Goal: Task Accomplishment & Management: Complete application form

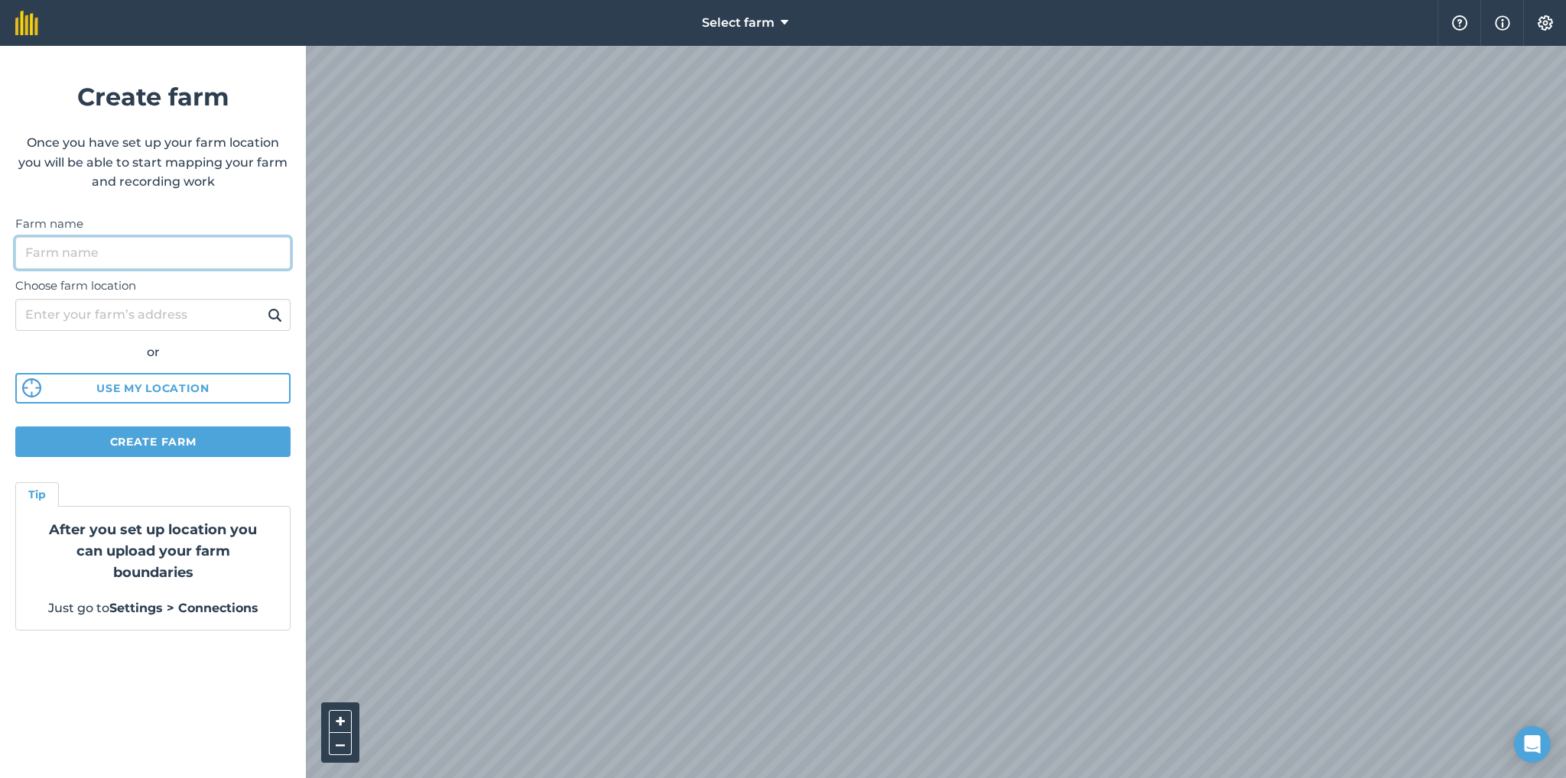
click at [185, 253] on input "Farm name" at bounding box center [152, 253] width 275 height 32
type input "[PERSON_NAME]"
click at [165, 308] on input "Choose farm location" at bounding box center [152, 315] width 275 height 32
type input "GU8 6LH"
click at [279, 313] on img at bounding box center [275, 315] width 15 height 18
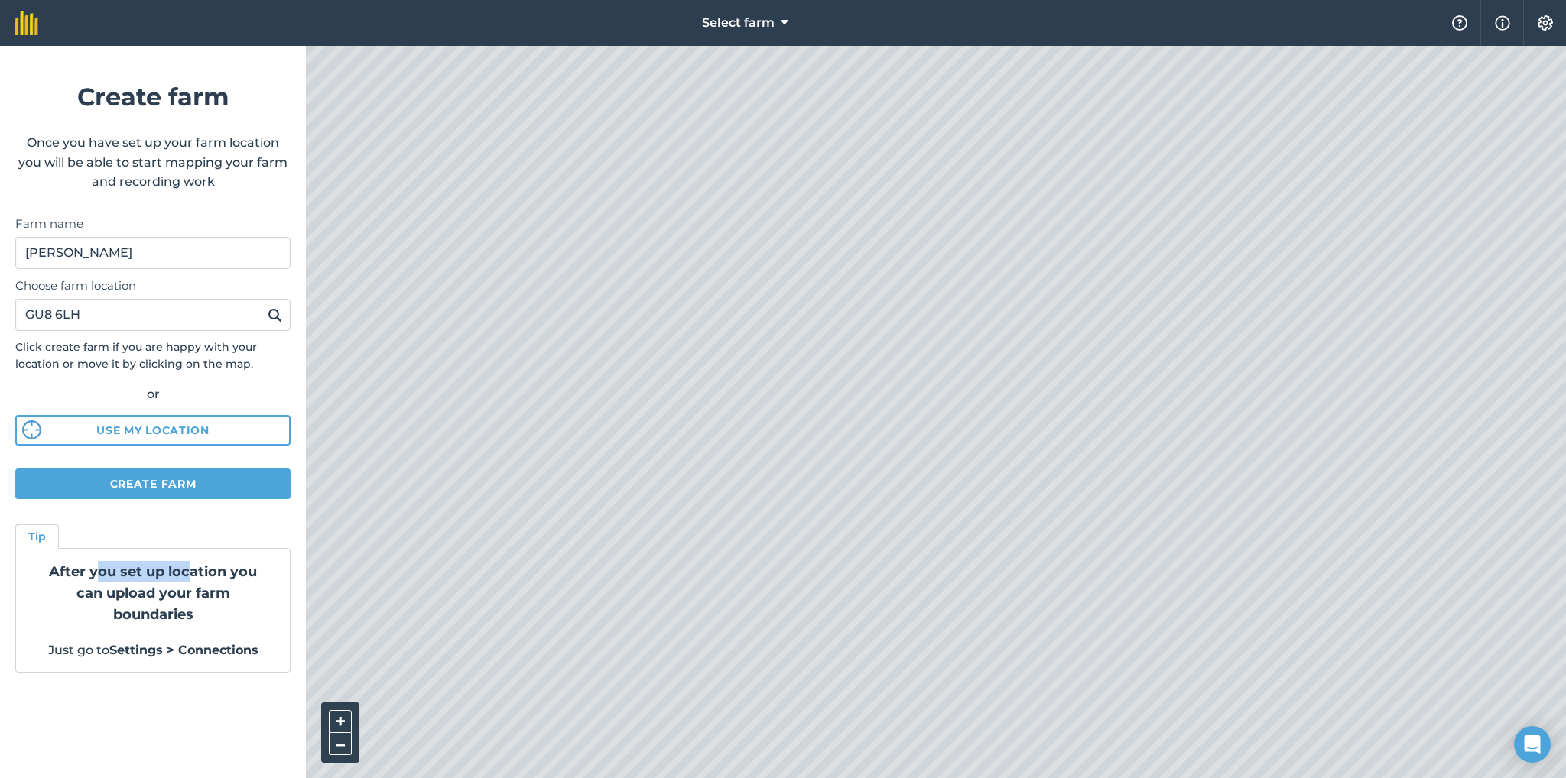
drag, startPoint x: 100, startPoint y: 576, endPoint x: 191, endPoint y: 573, distance: 91.0
click at [191, 573] on strong "After you set up location you can upload your farm boundaries" at bounding box center [153, 593] width 208 height 60
click at [1553, 19] on button "Settings" at bounding box center [1544, 23] width 43 height 46
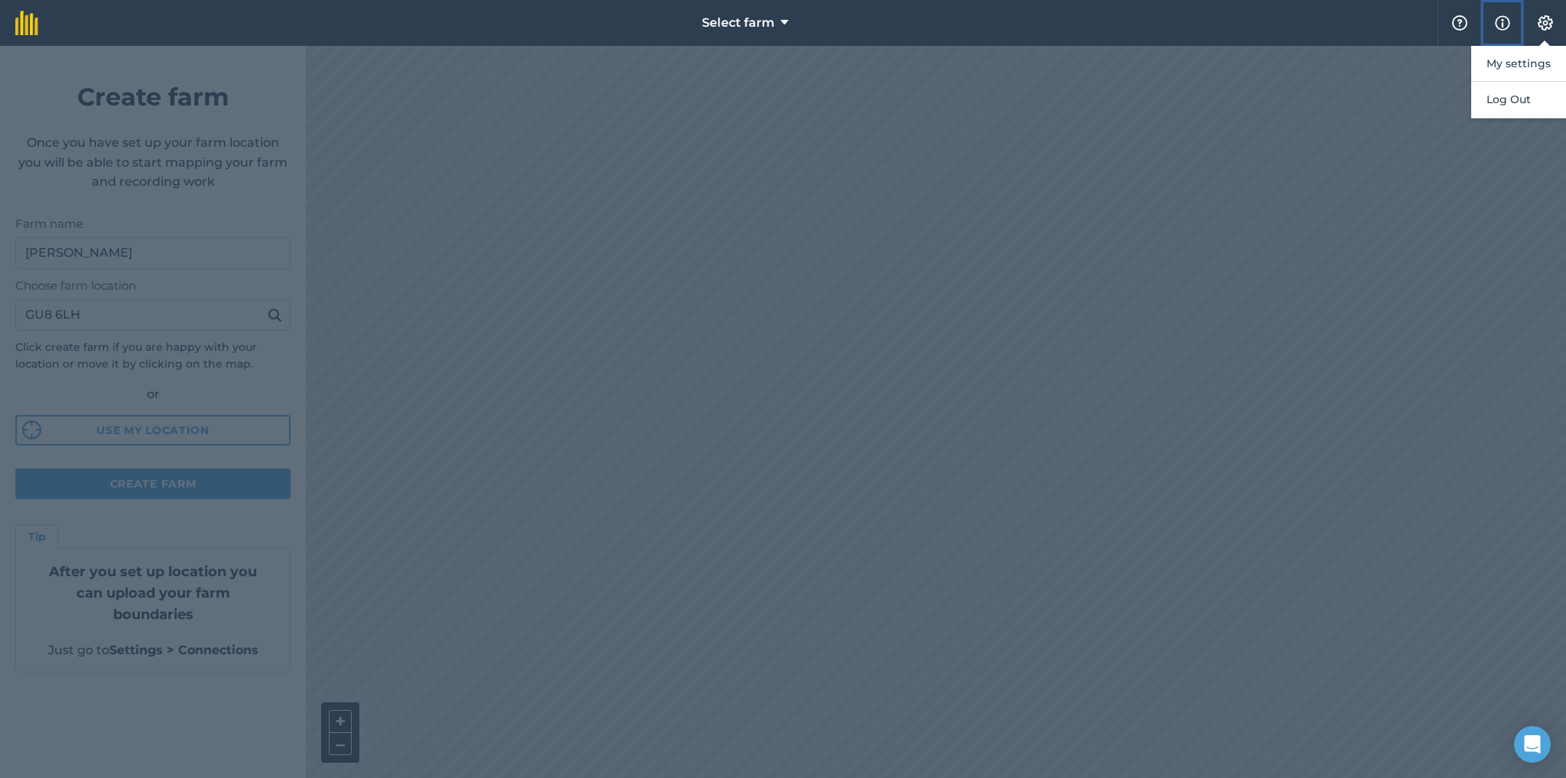
click at [1505, 23] on img at bounding box center [1502, 23] width 15 height 18
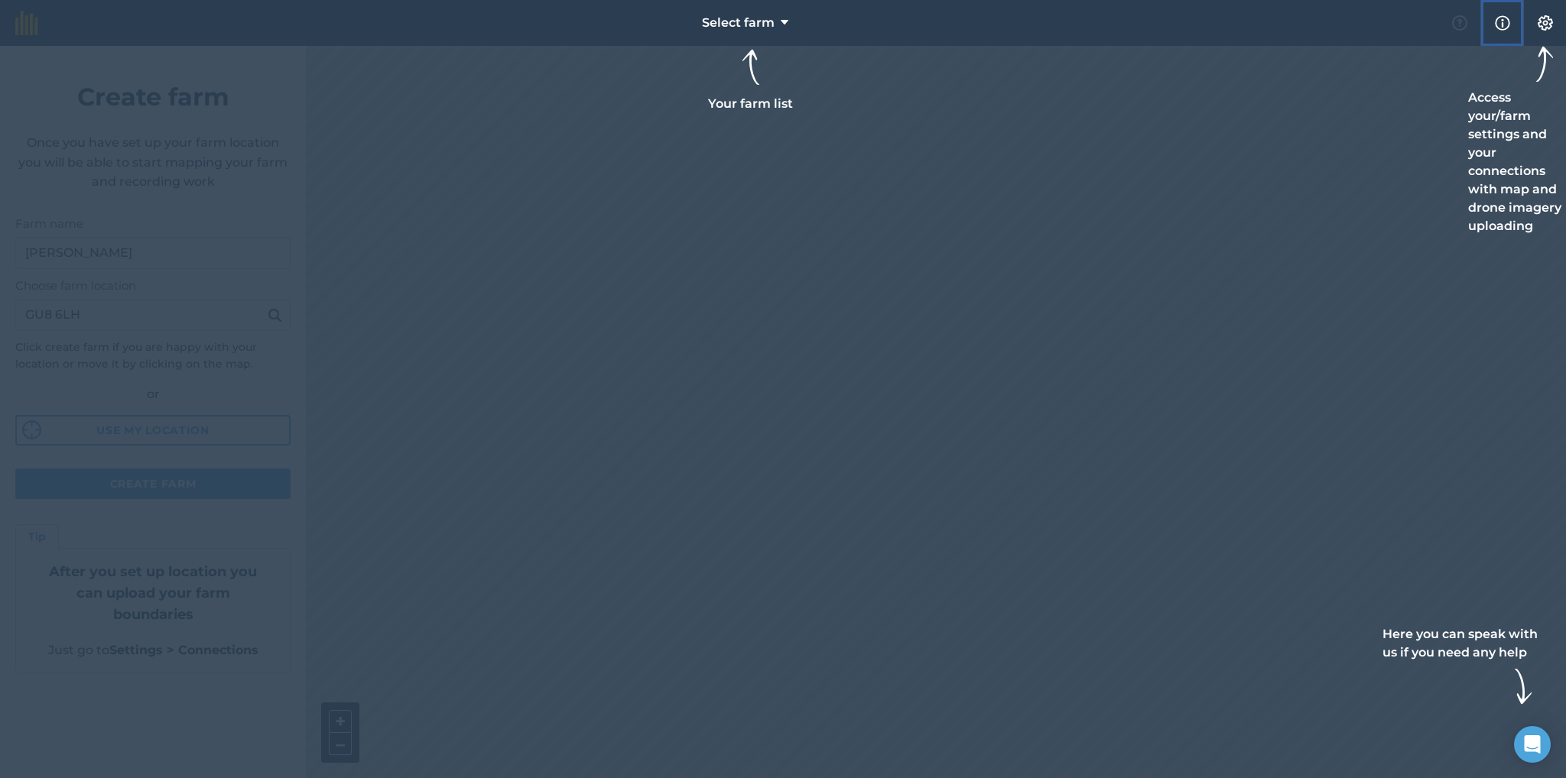
click at [1505, 23] on img at bounding box center [1502, 23] width 15 height 18
click at [771, 24] on span "Select farm" at bounding box center [738, 23] width 73 height 18
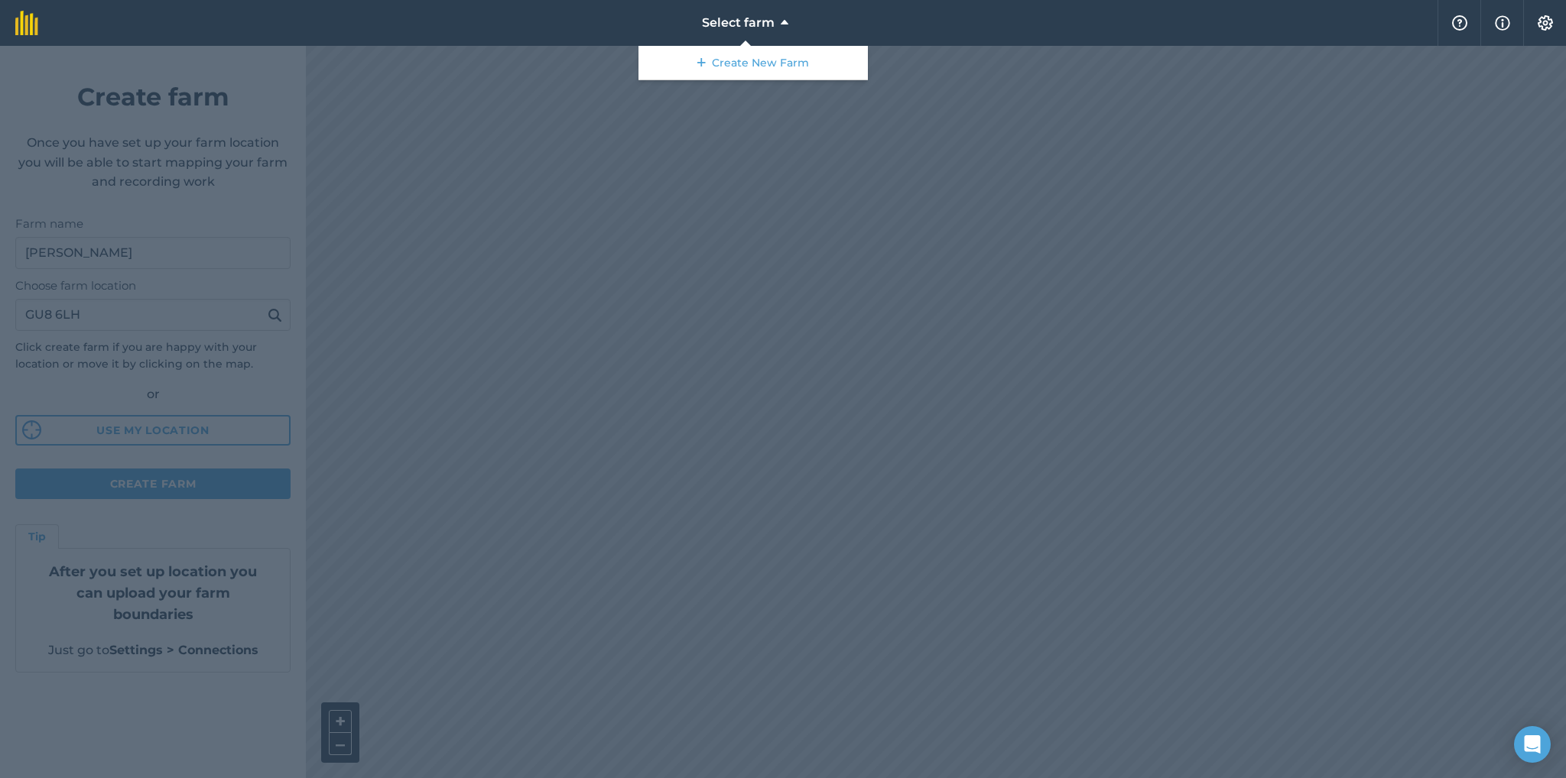
click at [1104, 98] on div at bounding box center [783, 412] width 1566 height 732
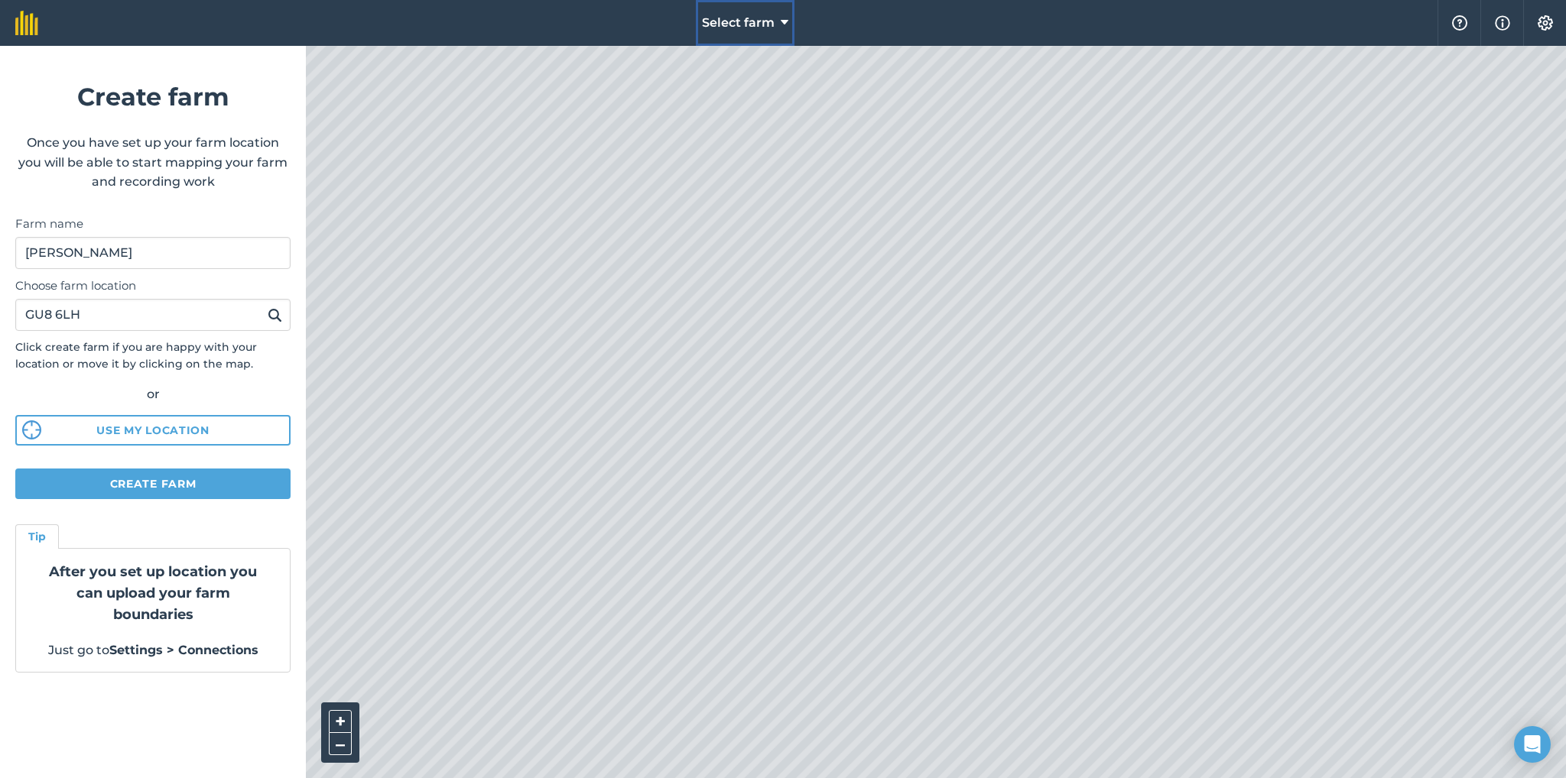
click at [771, 25] on span "Select farm" at bounding box center [738, 23] width 73 height 18
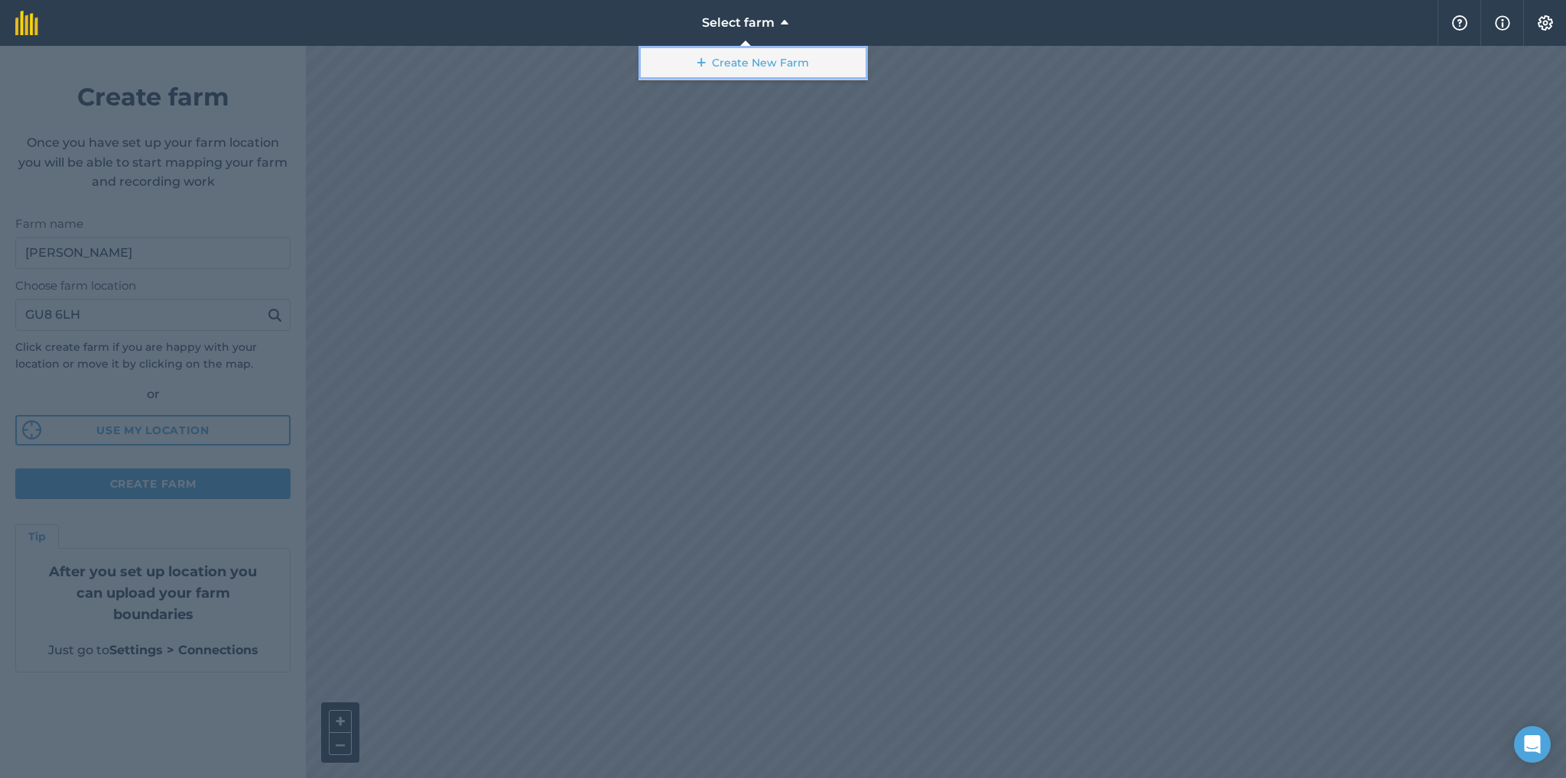
click at [767, 67] on link "Create New Farm" at bounding box center [752, 63] width 229 height 34
click at [716, 67] on link "Create New Farm" at bounding box center [752, 63] width 229 height 34
click at [566, 331] on div at bounding box center [783, 412] width 1566 height 732
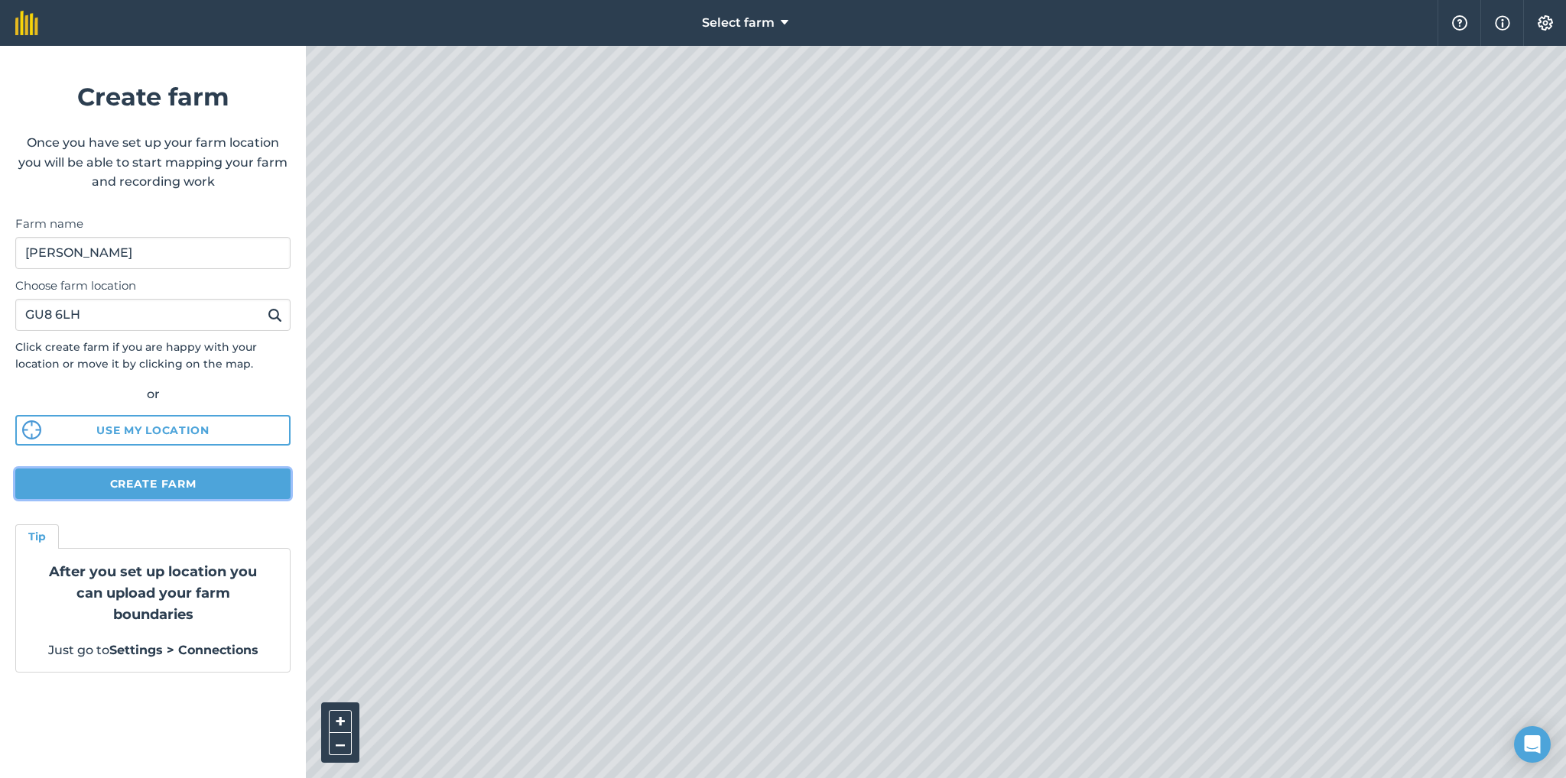
click at [145, 484] on button "Create farm" at bounding box center [152, 484] width 275 height 31
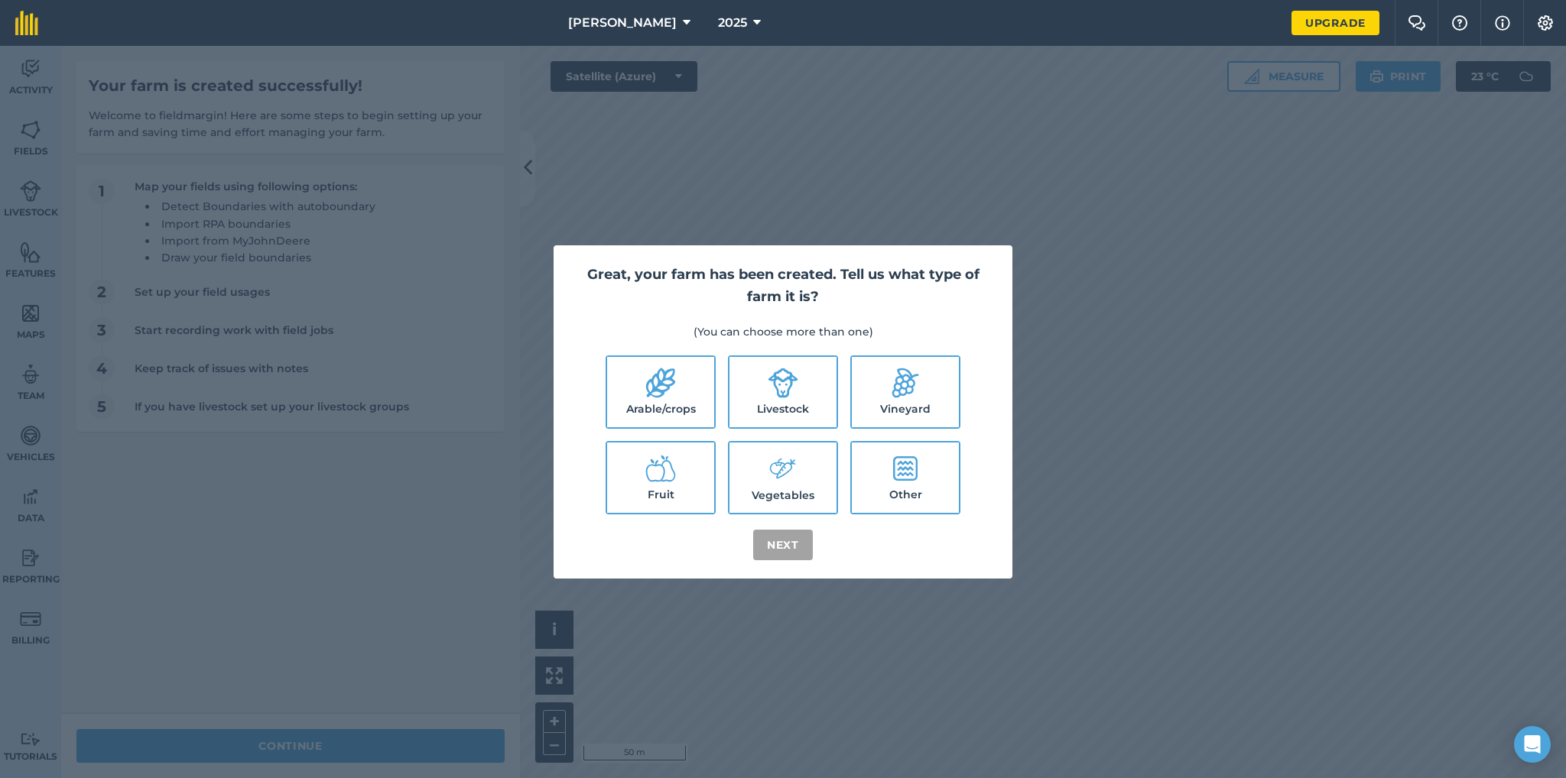
click at [915, 477] on icon at bounding box center [905, 468] width 24 height 24
checkbox input "true"
click at [777, 545] on button "Next" at bounding box center [783, 545] width 60 height 31
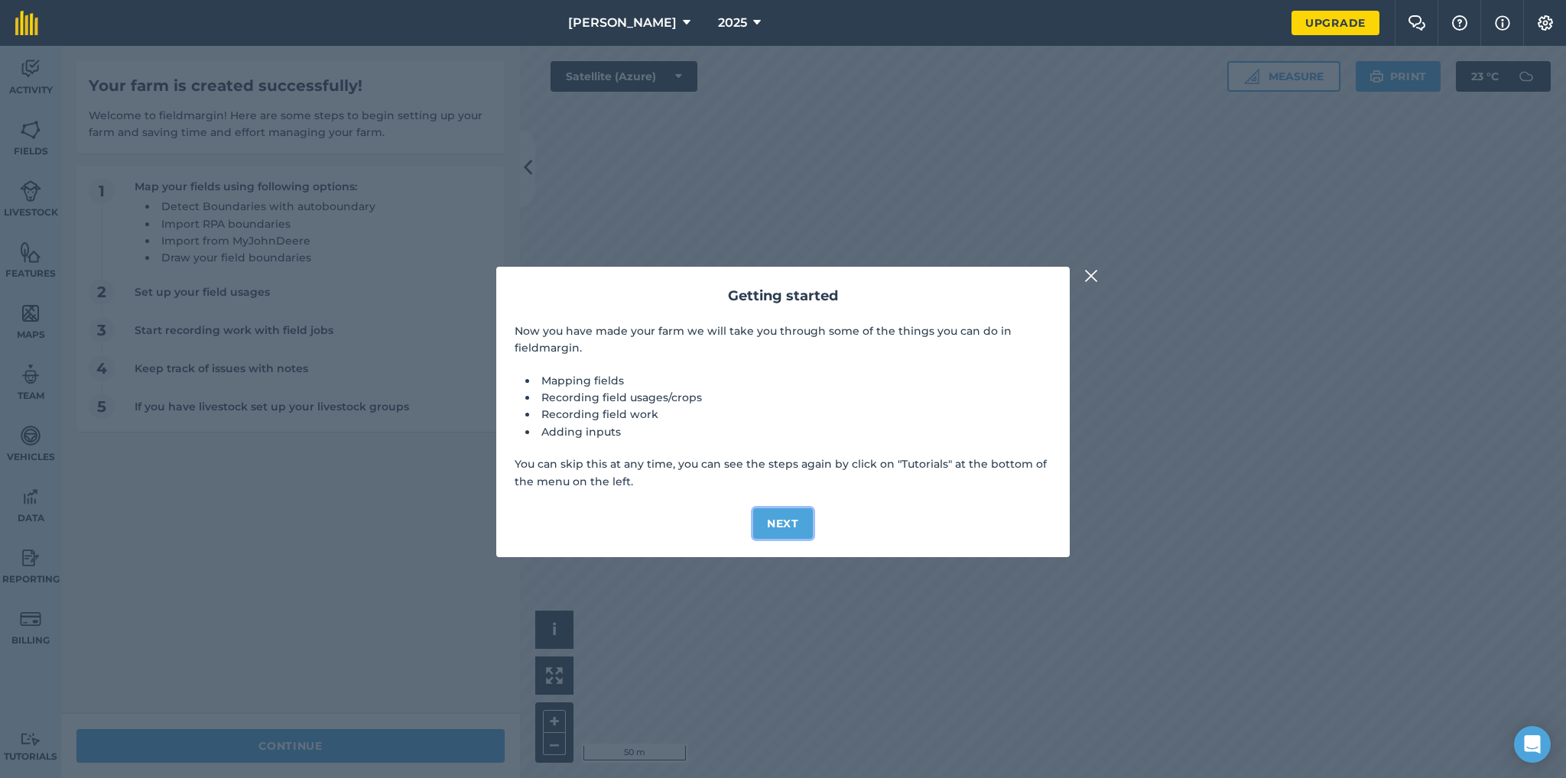
click at [785, 524] on button "Next" at bounding box center [783, 523] width 60 height 31
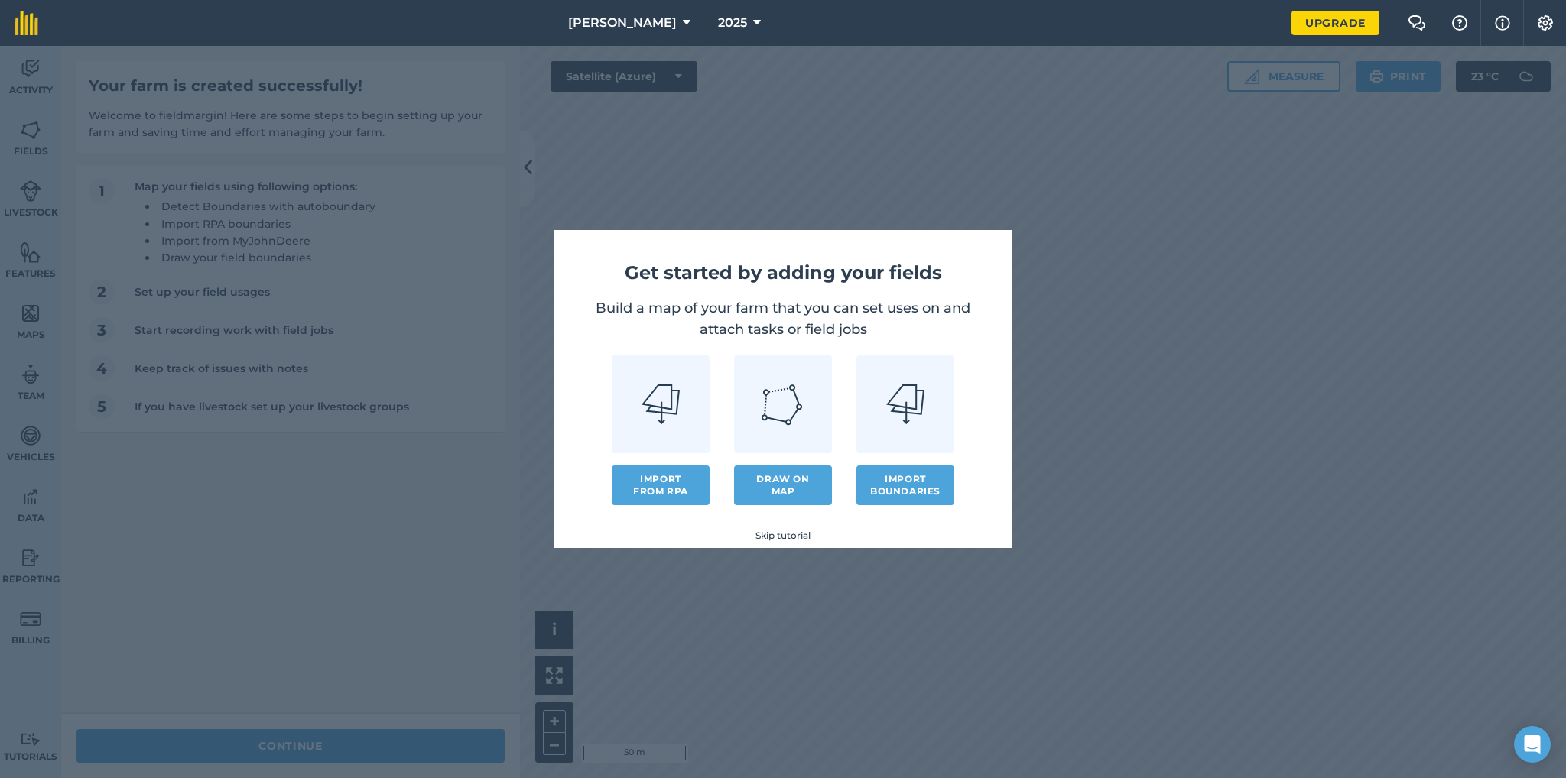
click at [795, 402] on img at bounding box center [783, 404] width 44 height 44
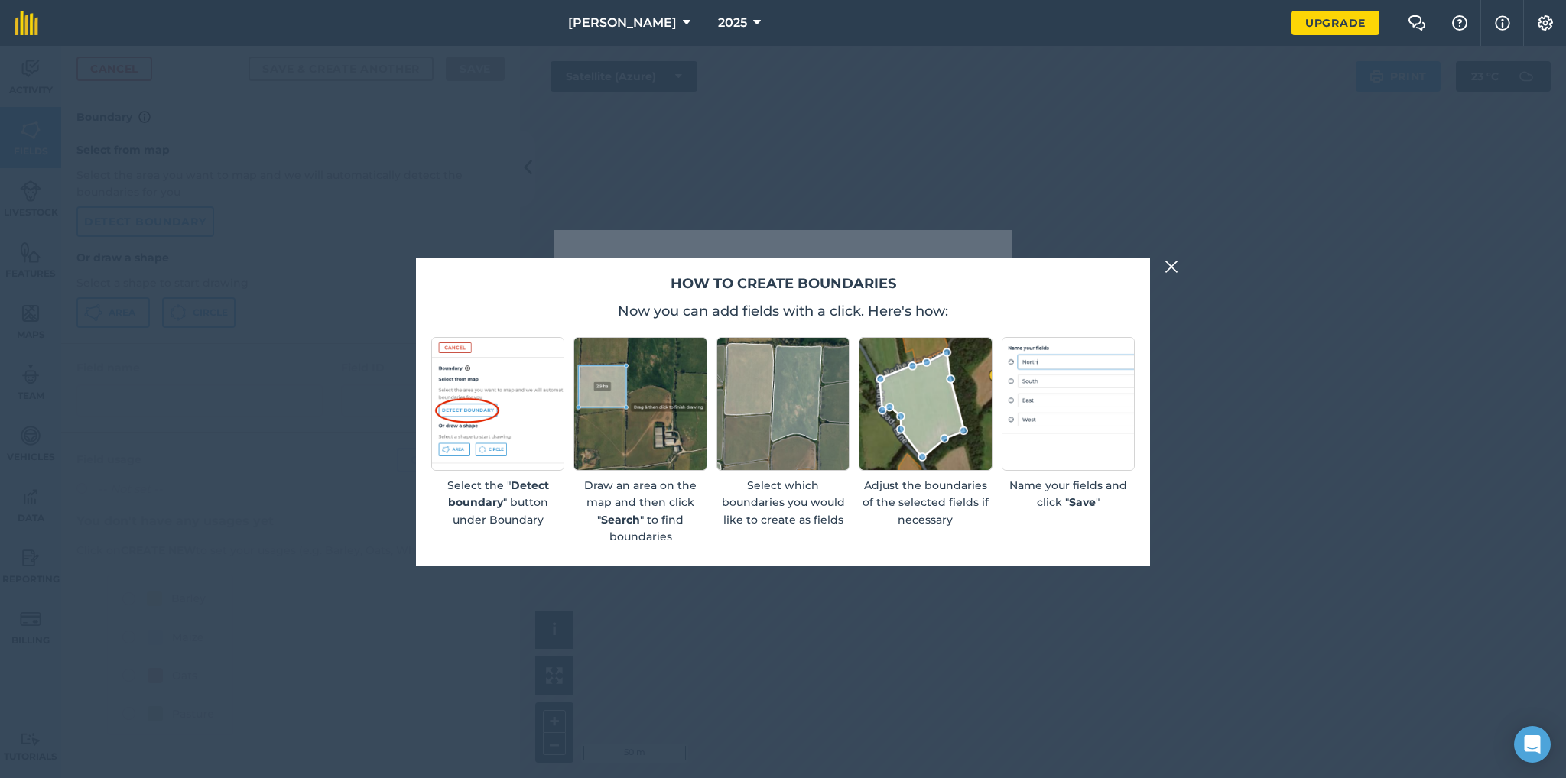
click at [633, 392] on img at bounding box center [639, 403] width 133 height 133
click at [1175, 265] on img at bounding box center [1171, 267] width 14 height 18
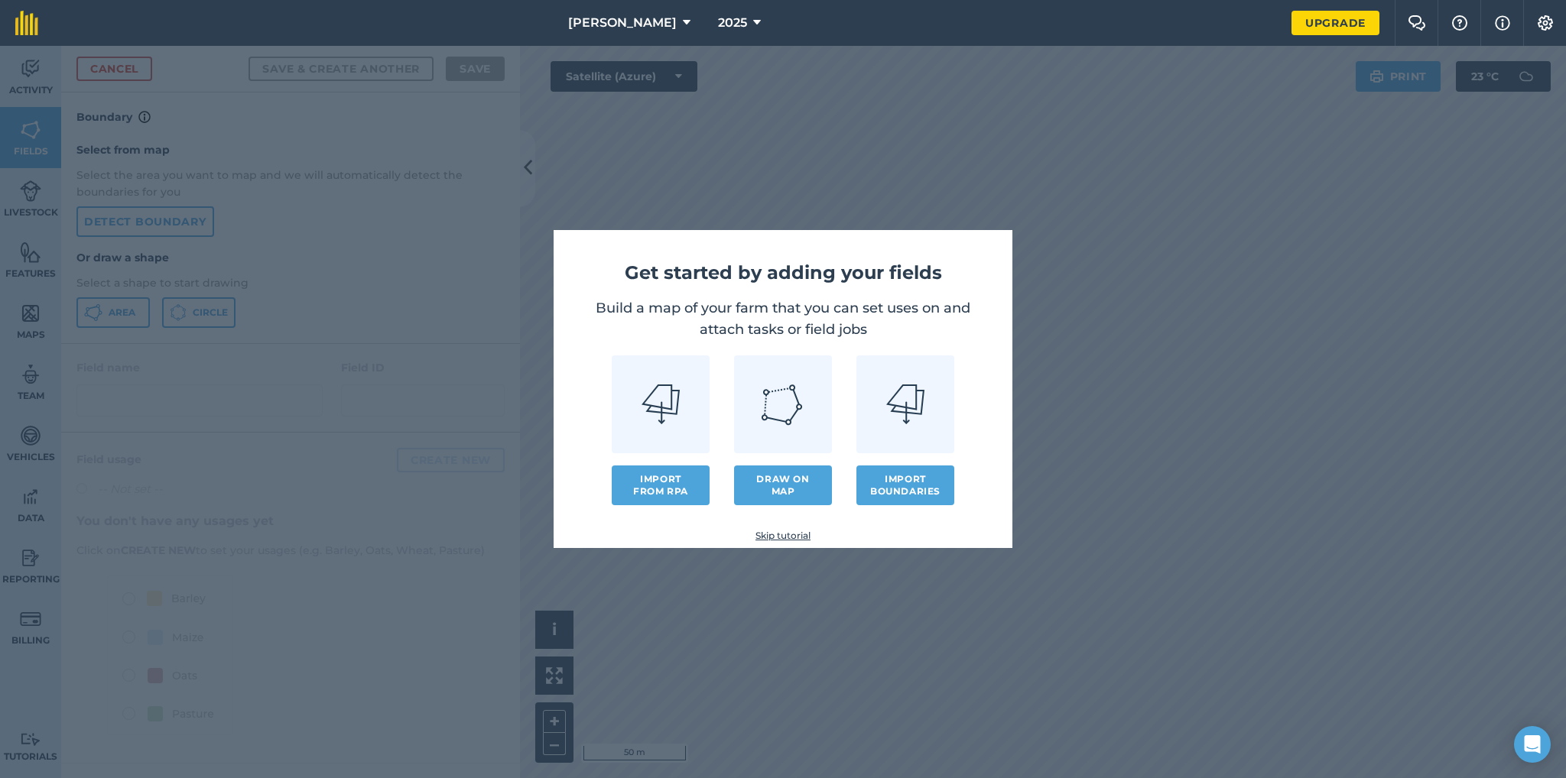
click at [797, 534] on link "Skip tutorial" at bounding box center [783, 536] width 410 height 12
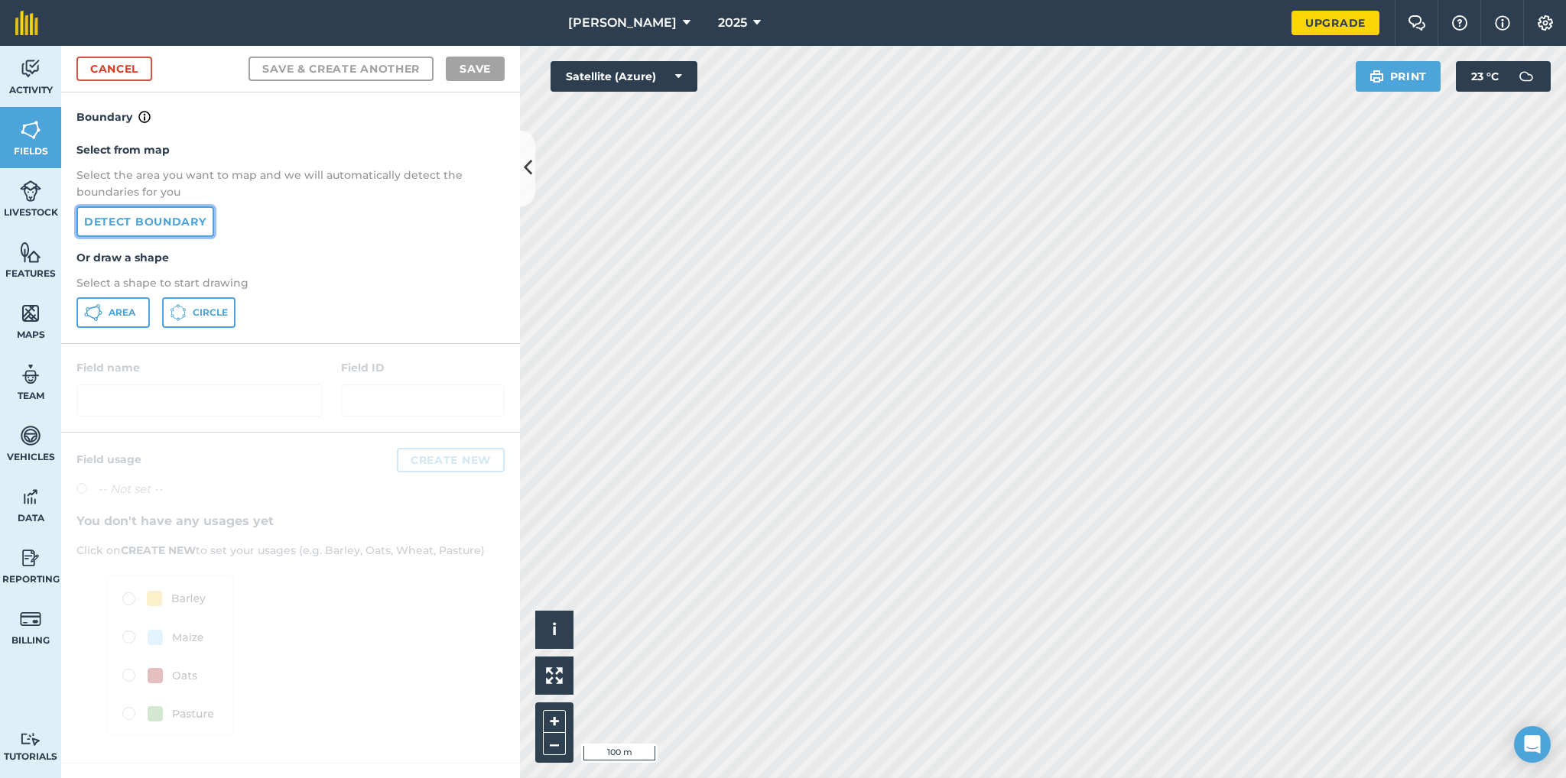
click at [126, 230] on link "Detect boundary" at bounding box center [145, 221] width 138 height 31
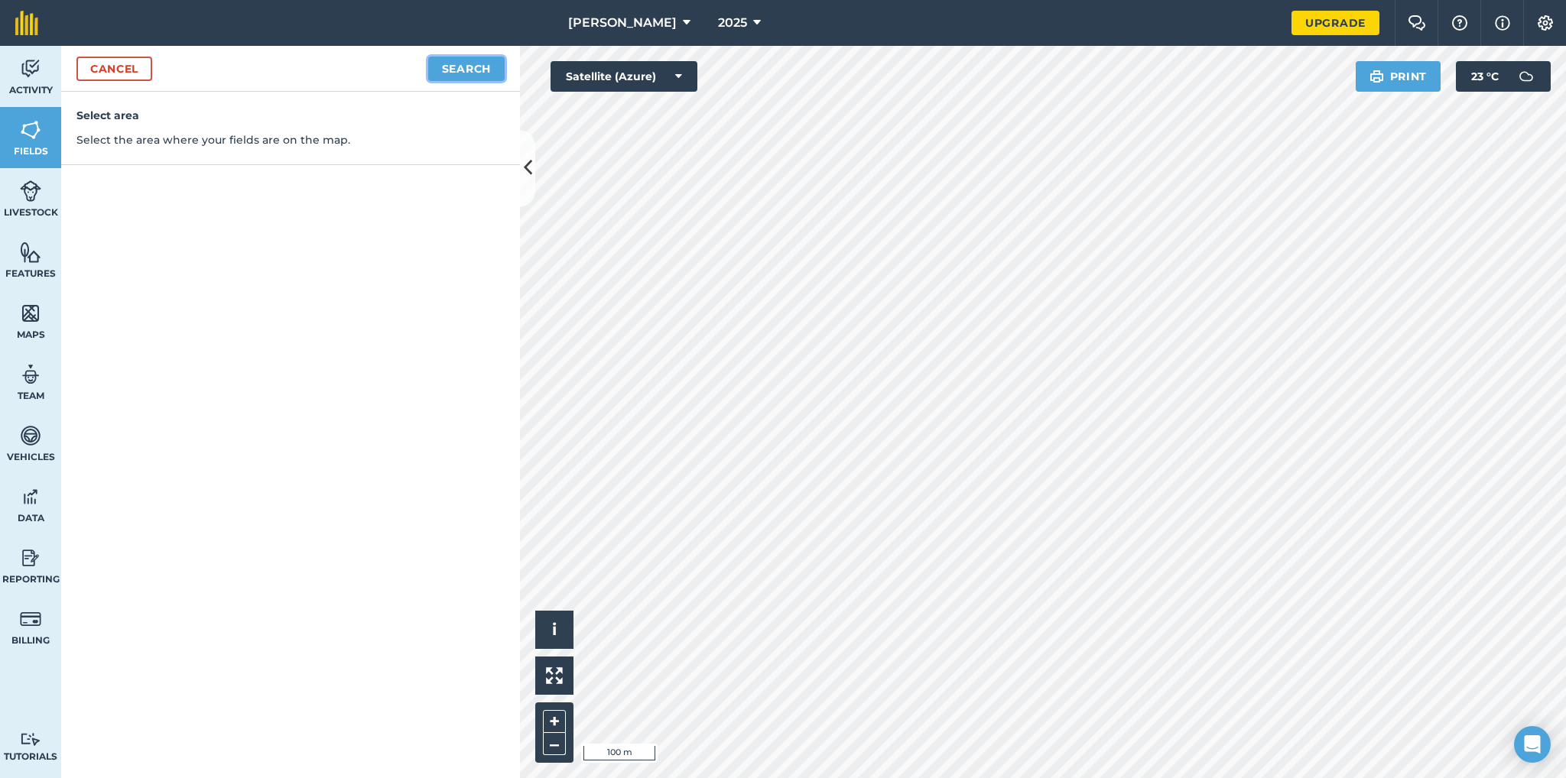
click at [465, 74] on button "Search" at bounding box center [466, 69] width 76 height 24
click at [117, 78] on link "Cancel" at bounding box center [114, 69] width 76 height 24
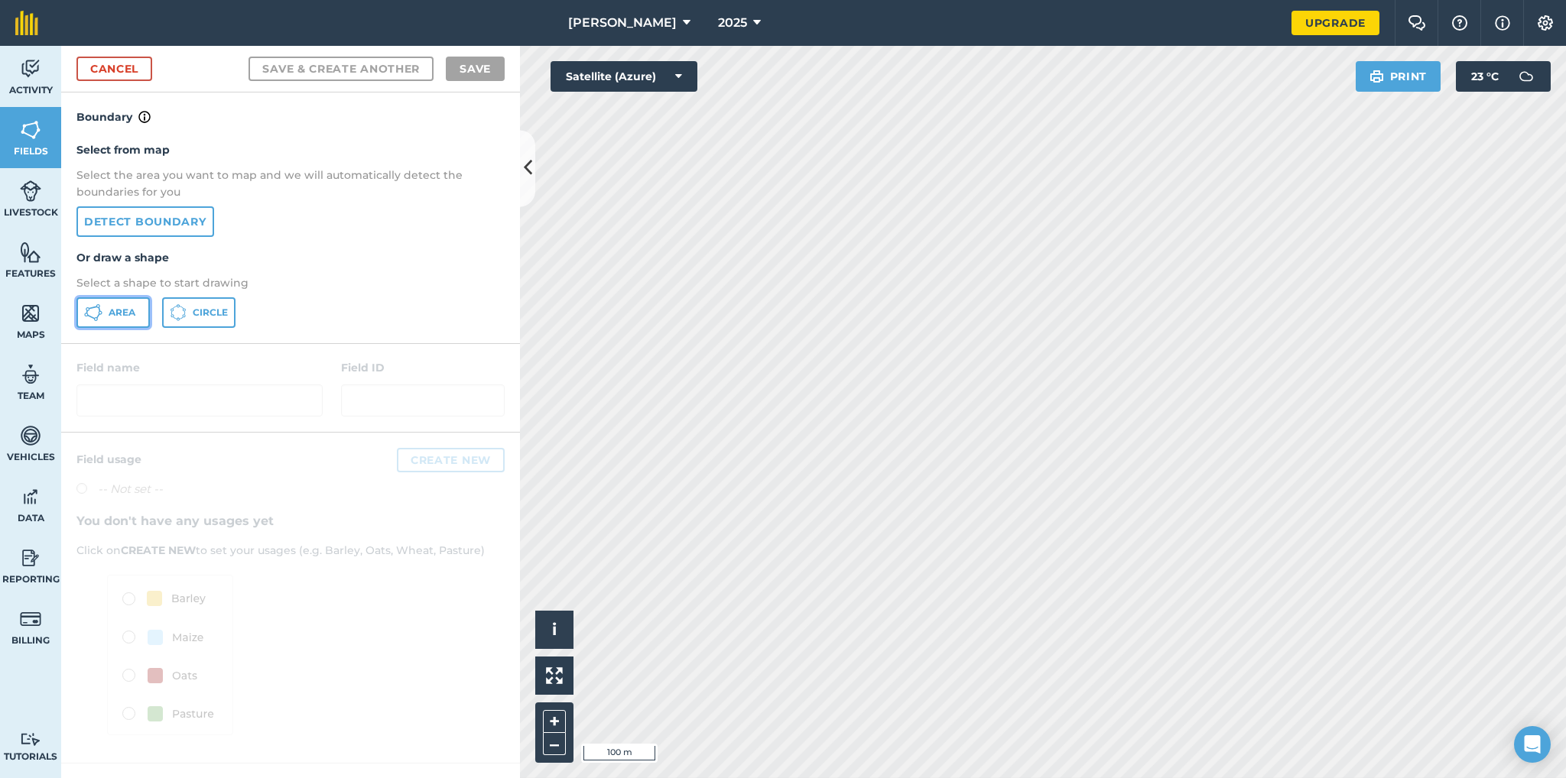
click at [114, 315] on span "Area" at bounding box center [122, 313] width 27 height 12
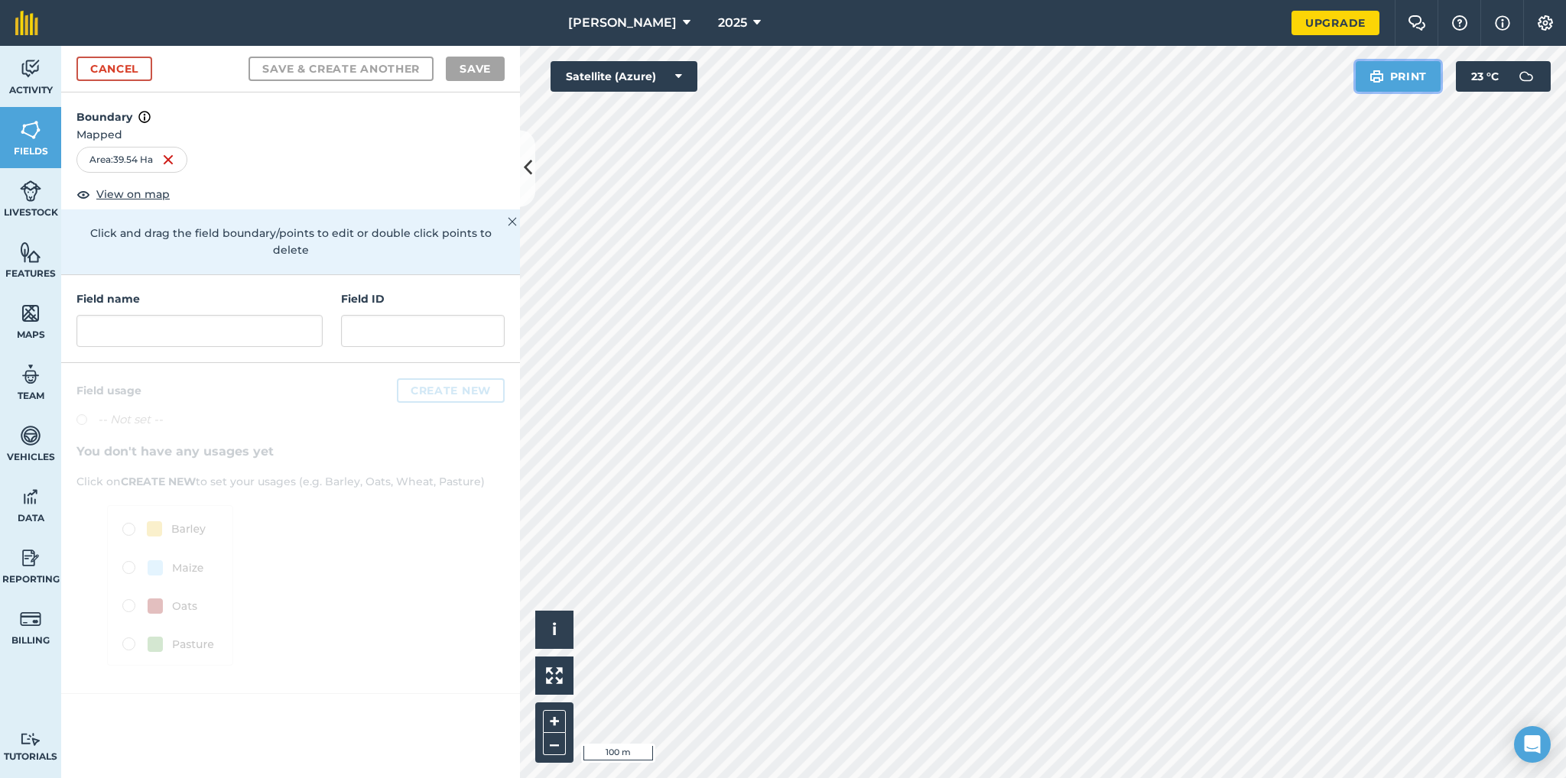
click at [1394, 72] on button "Print" at bounding box center [1398, 76] width 86 height 31
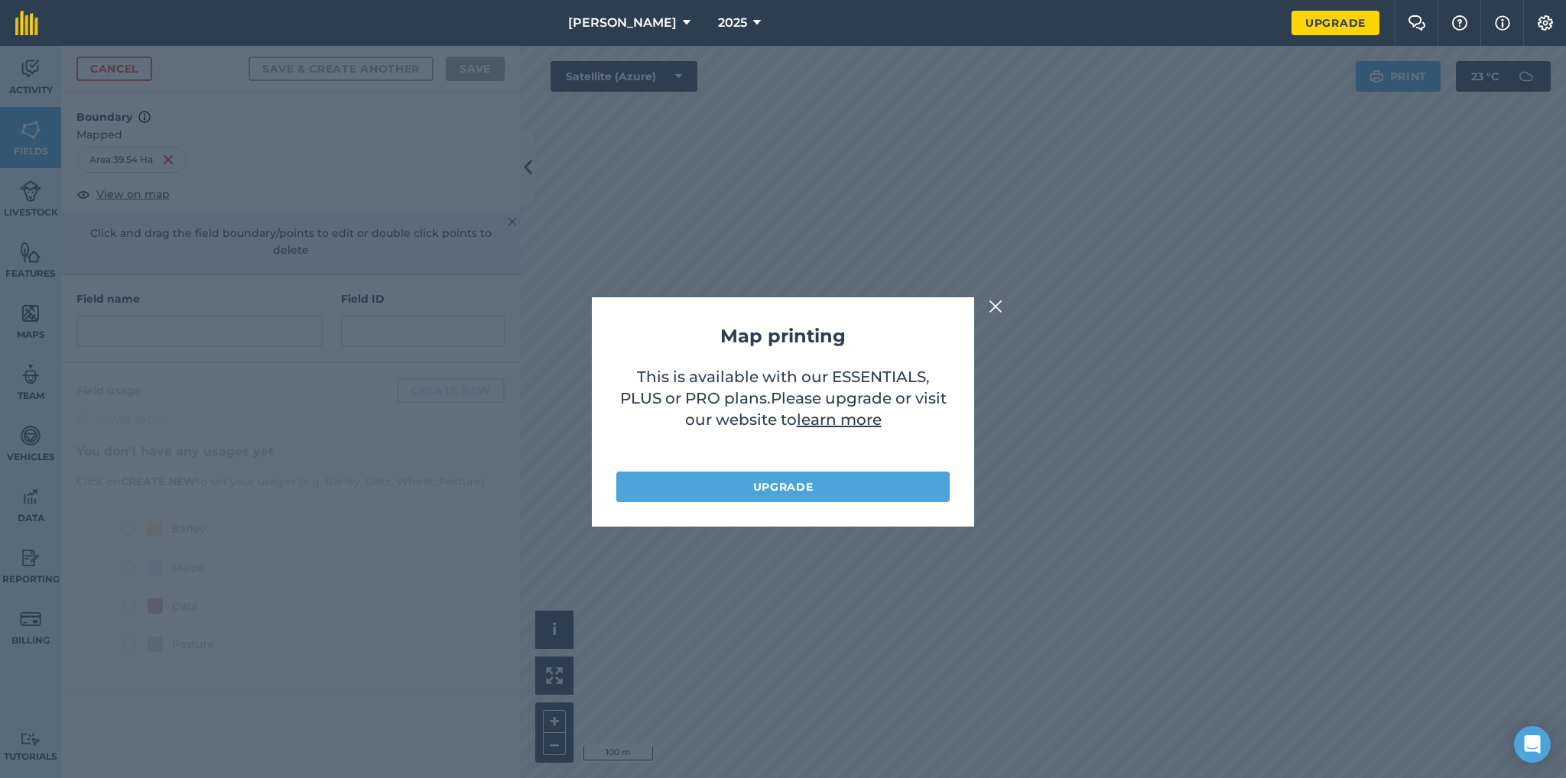
click at [997, 308] on img at bounding box center [996, 306] width 14 height 18
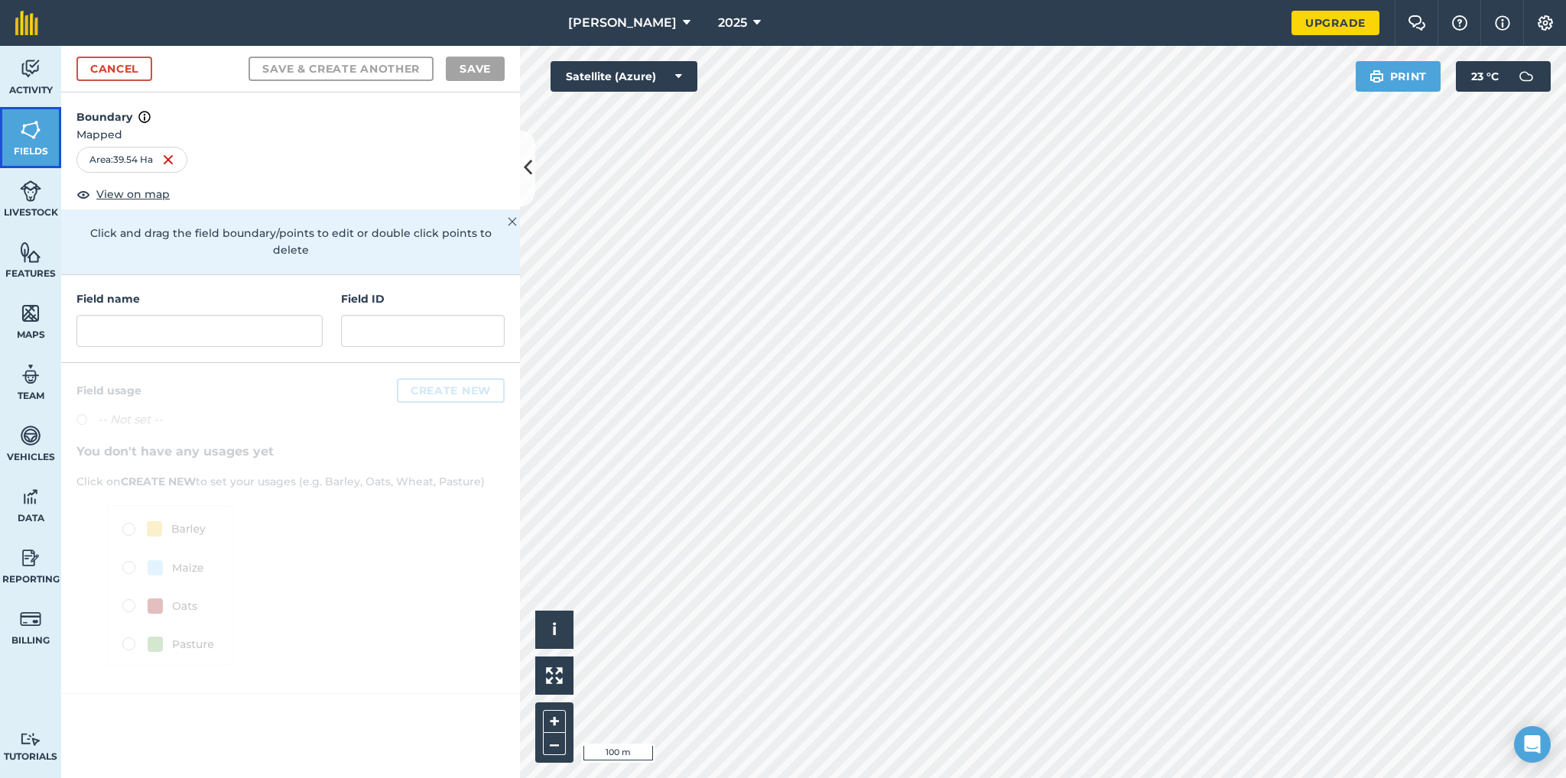
click at [24, 141] on link "Fields" at bounding box center [30, 137] width 61 height 61
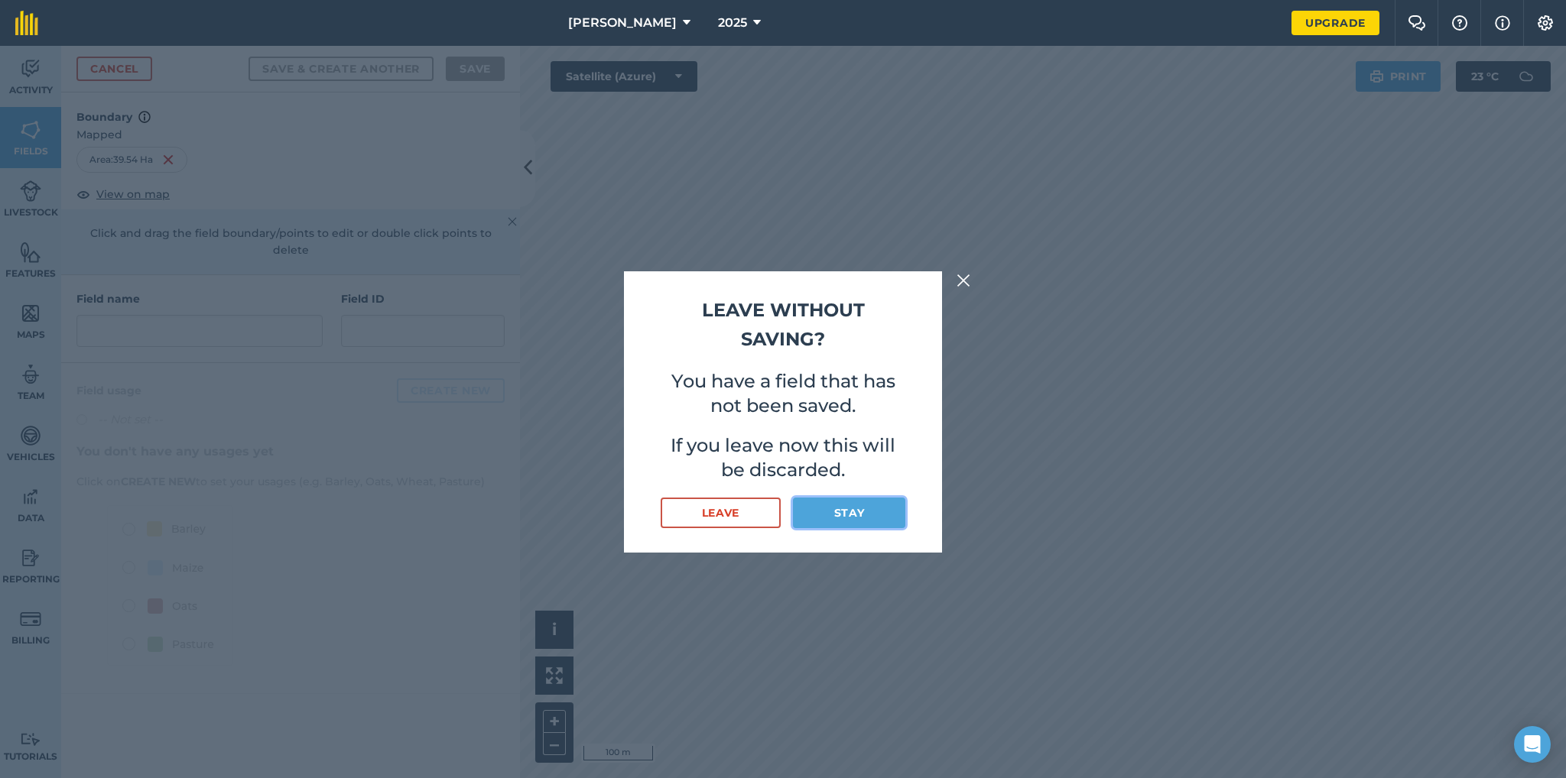
click at [837, 514] on button "Stay" at bounding box center [849, 513] width 112 height 31
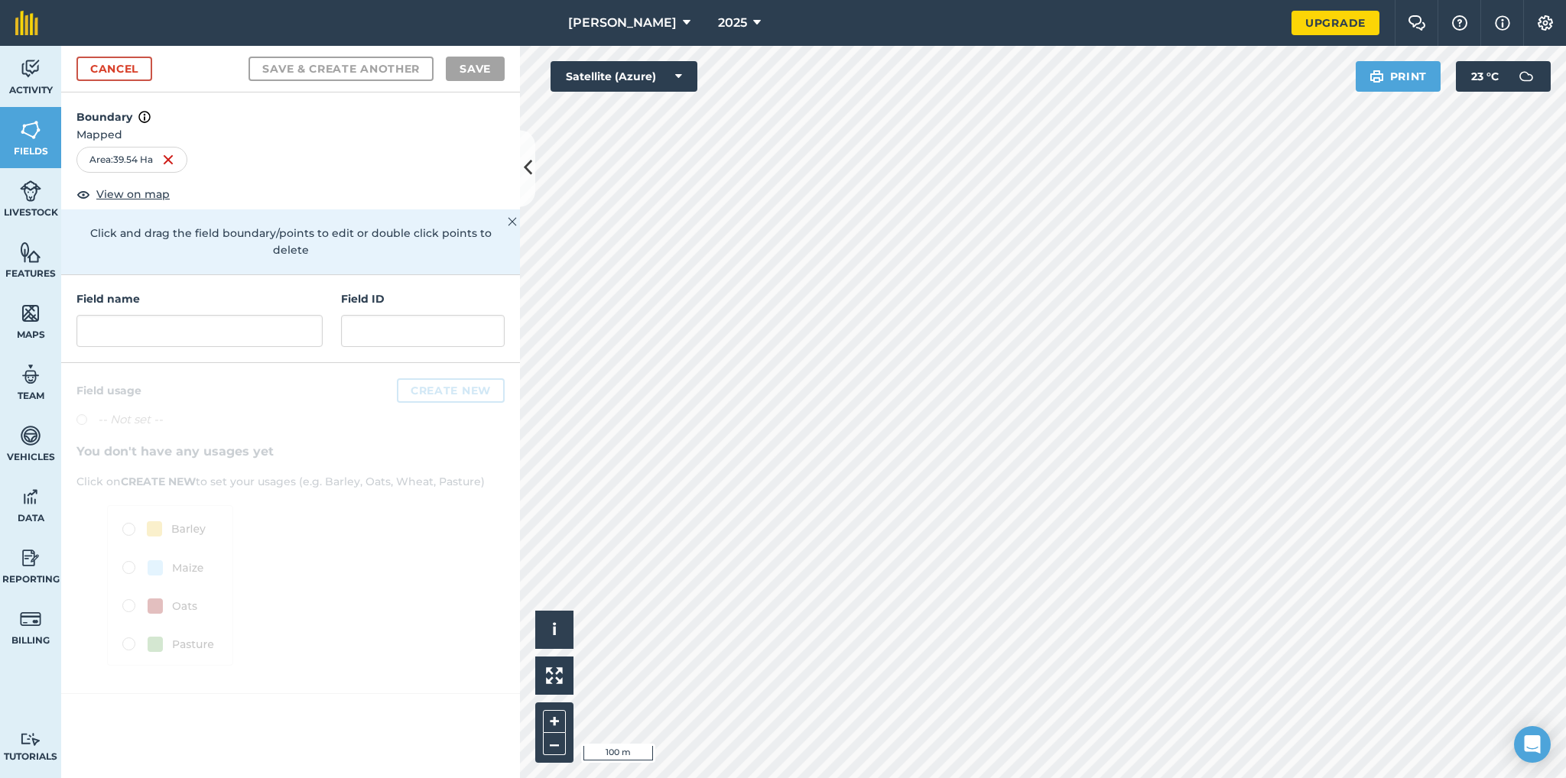
click at [336, 124] on h4 "Boundary" at bounding box center [290, 110] width 459 height 34
click at [111, 68] on link "Cancel" at bounding box center [114, 69] width 76 height 24
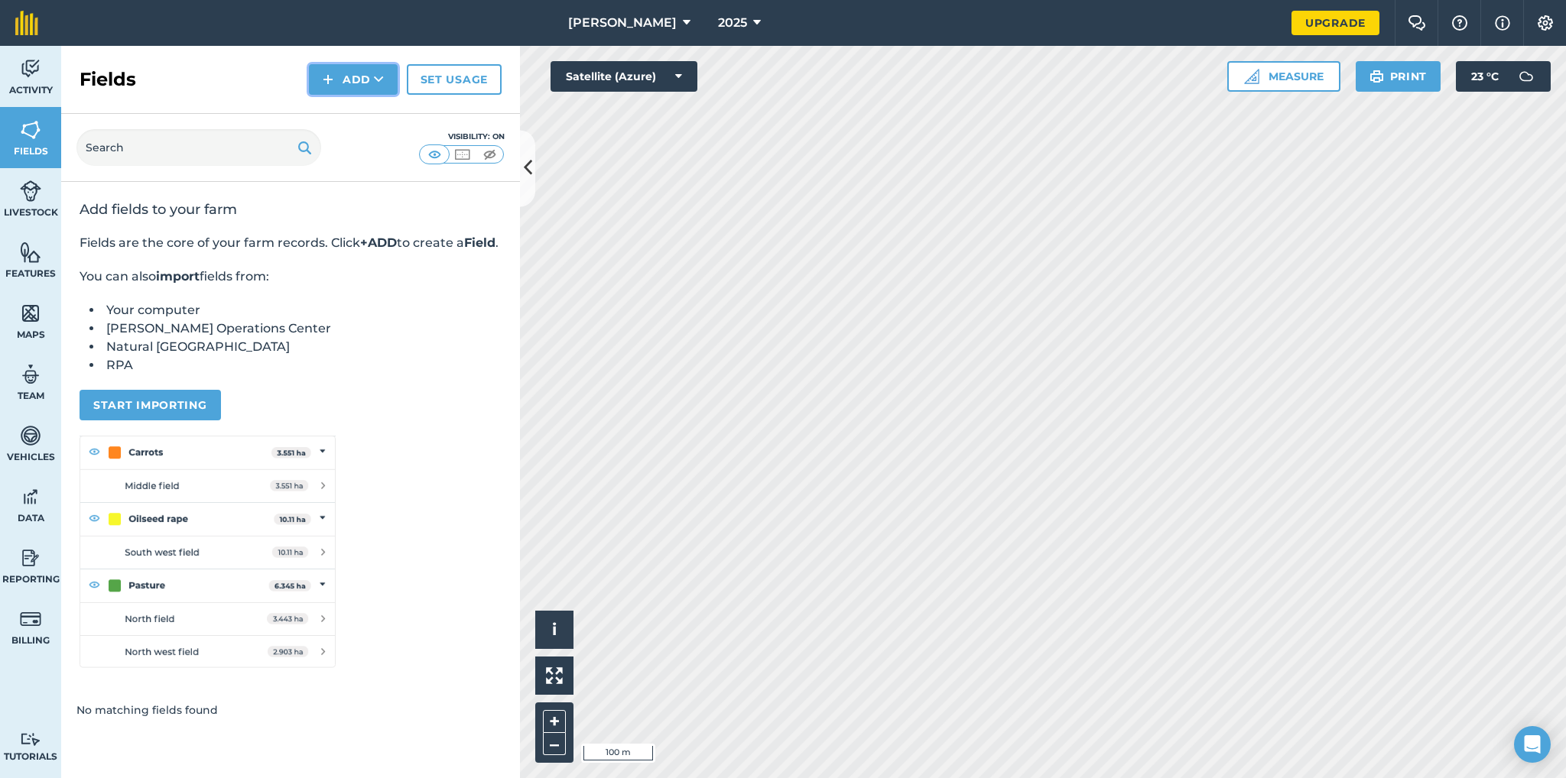
click at [364, 80] on button "Add" at bounding box center [353, 79] width 89 height 31
click at [370, 117] on link "Draw" at bounding box center [353, 114] width 84 height 34
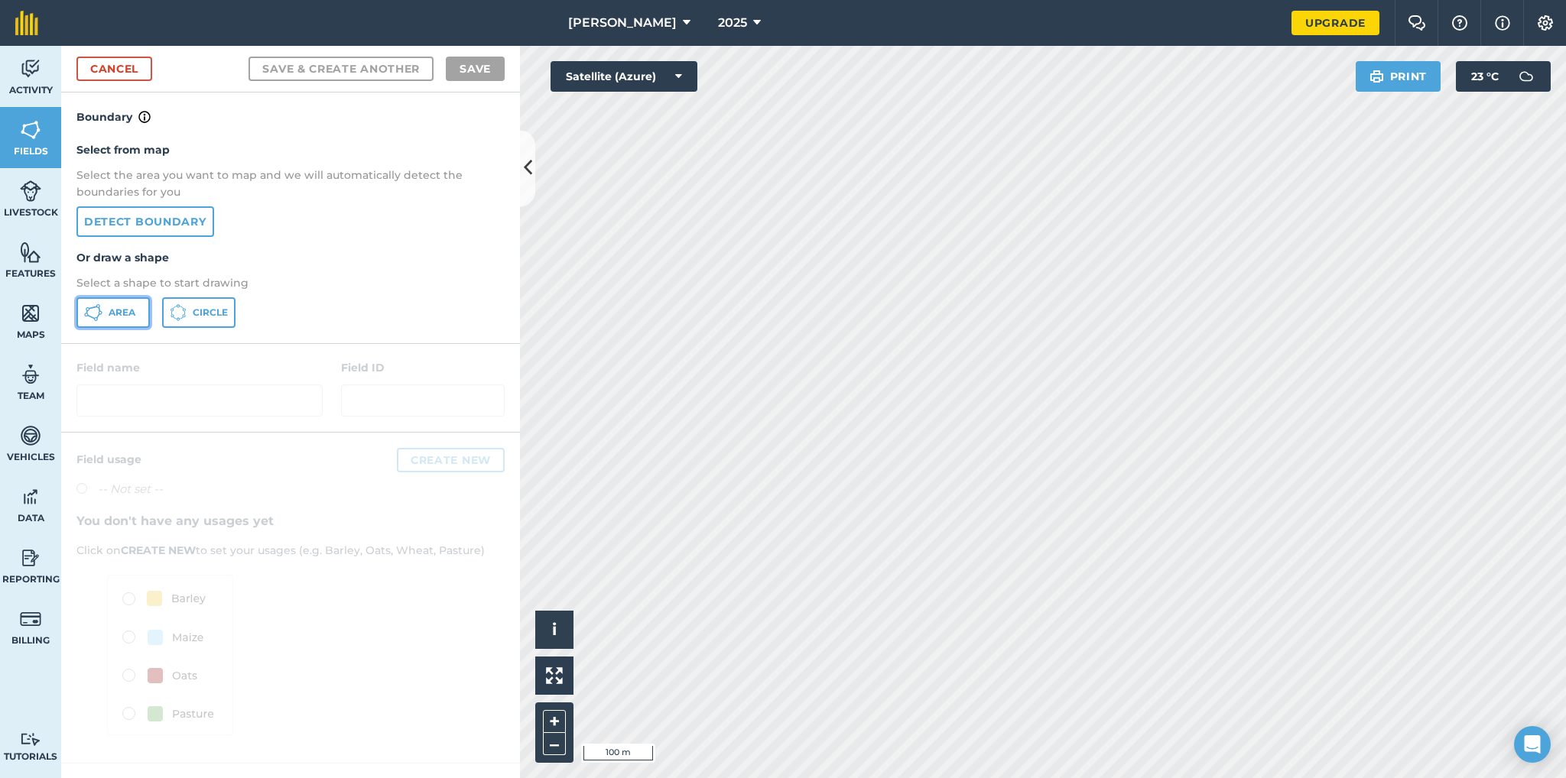
click at [104, 313] on button "Area" at bounding box center [112, 312] width 73 height 31
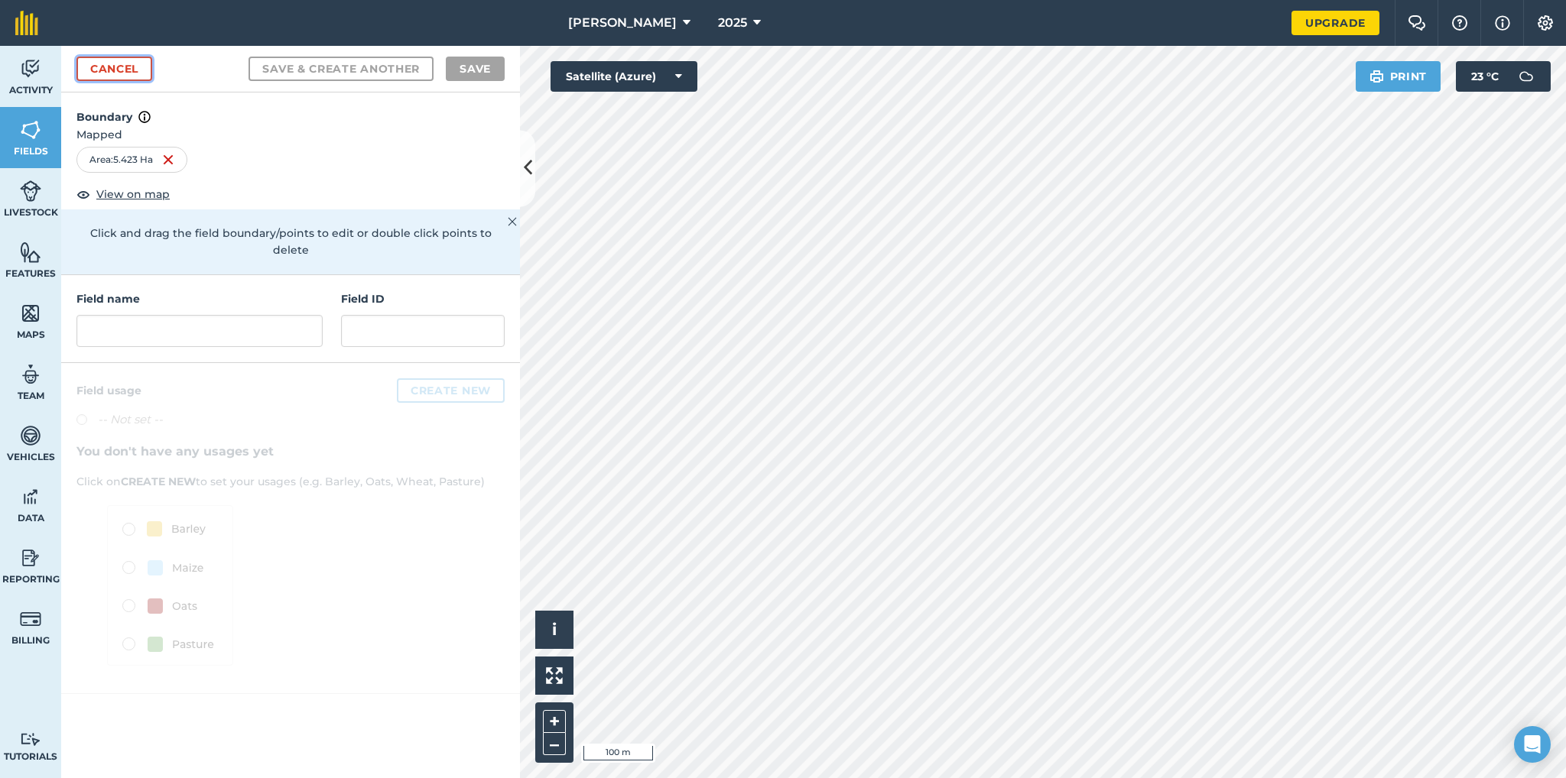
click at [138, 68] on link "Cancel" at bounding box center [114, 69] width 76 height 24
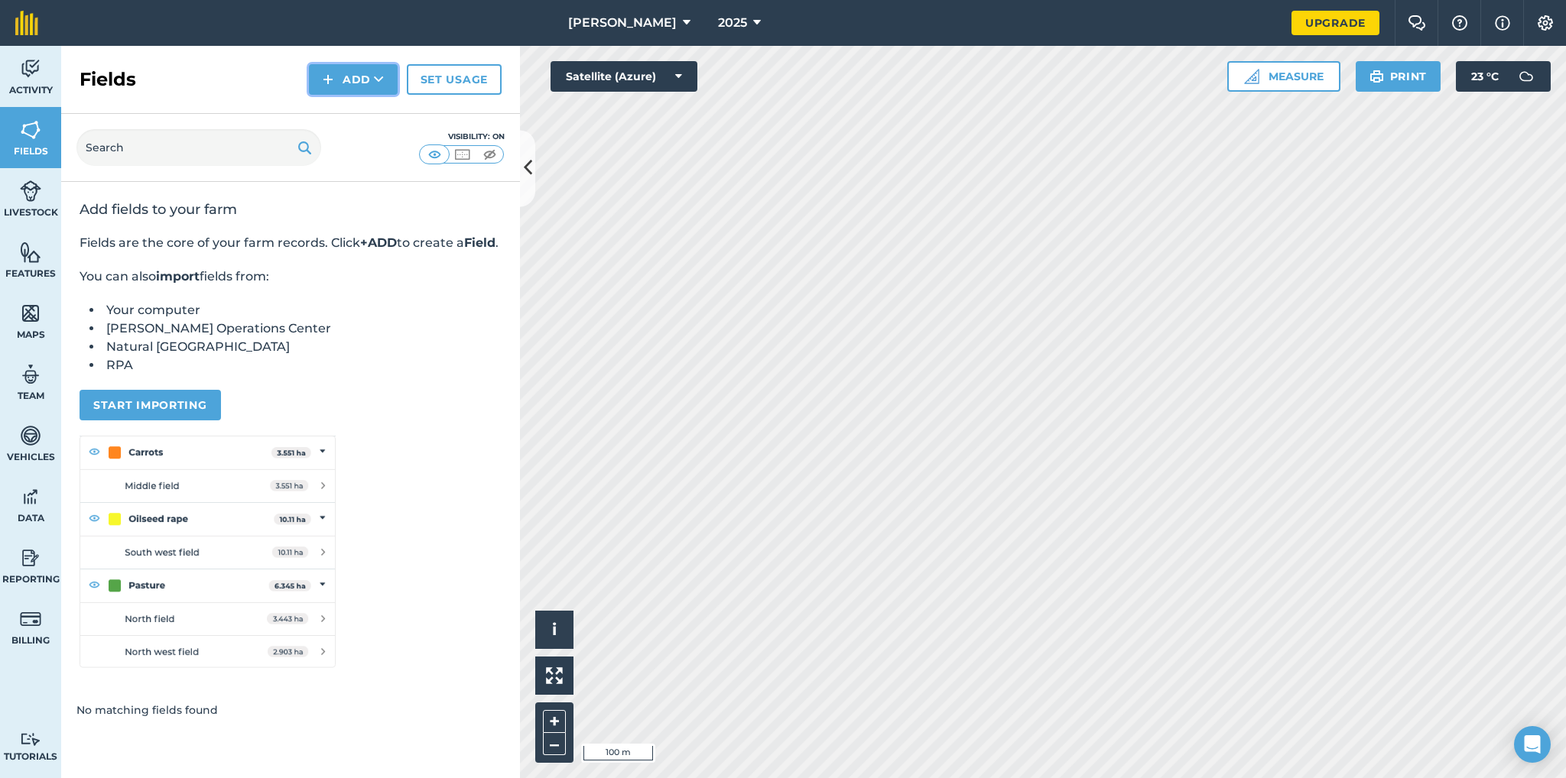
click at [354, 74] on button "Add" at bounding box center [353, 79] width 89 height 31
click at [359, 109] on link "Draw" at bounding box center [353, 114] width 84 height 34
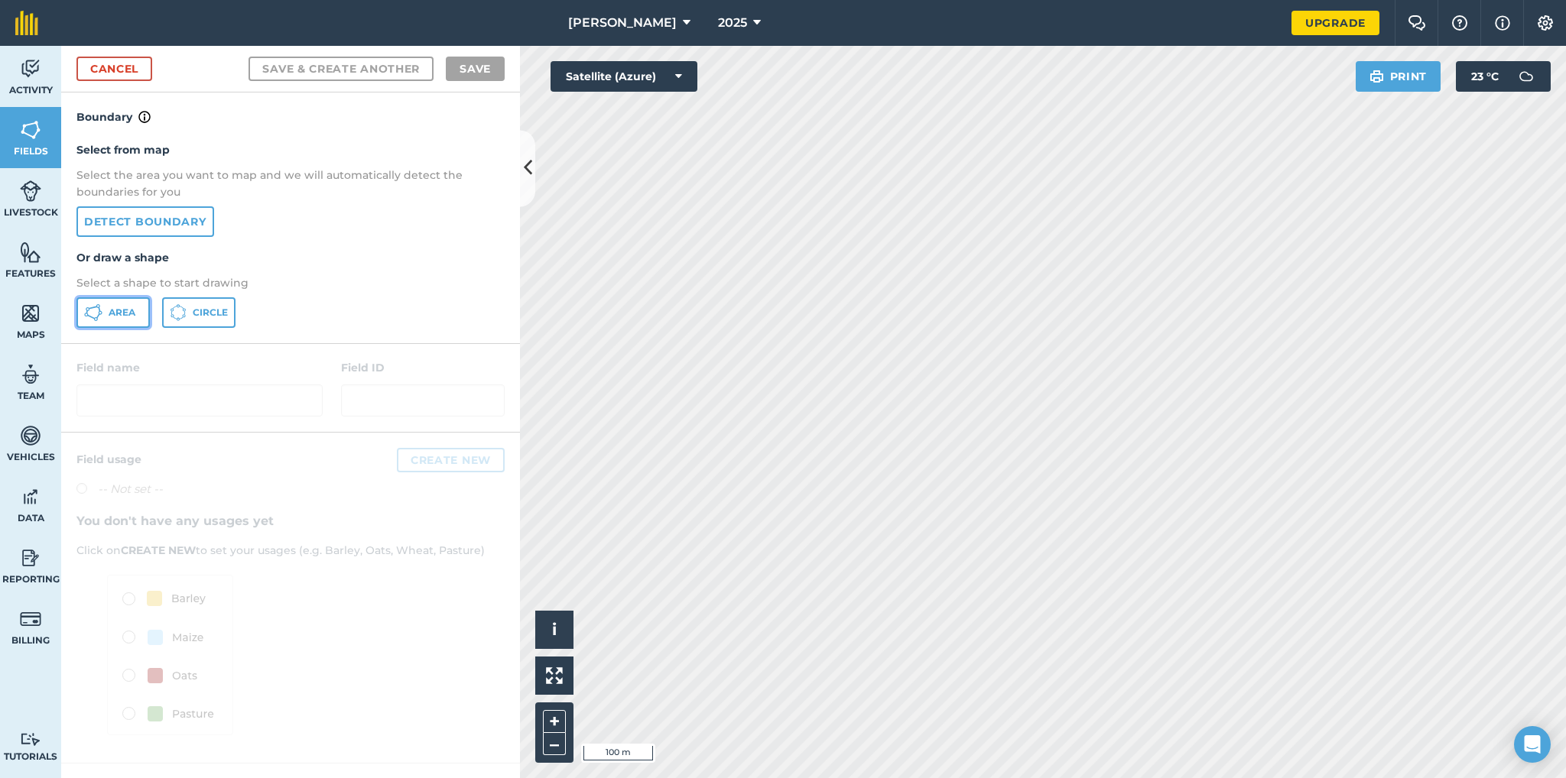
click at [110, 310] on span "Area" at bounding box center [122, 313] width 27 height 12
